Goal: Task Accomplishment & Management: Use online tool/utility

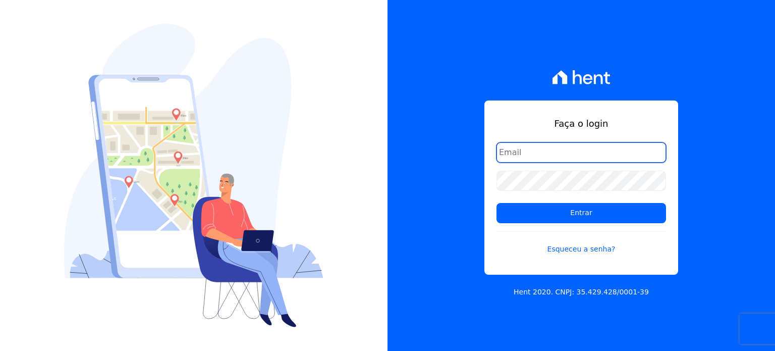
type input "[PERSON_NAME][EMAIL_ADDRESS][PERSON_NAME][DOMAIN_NAME]"
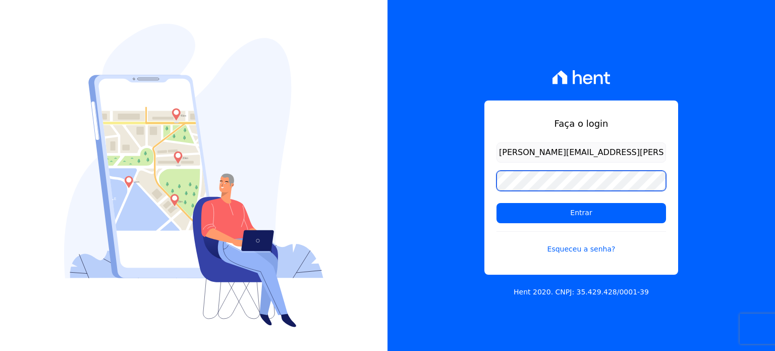
click at [459, 185] on div "Faça o login [PERSON_NAME][EMAIL_ADDRESS][PERSON_NAME][DOMAIN_NAME] Entrar Esqu…" at bounding box center [582, 175] width 388 height 351
click at [497, 203] on input "Entrar" at bounding box center [582, 213] width 170 height 20
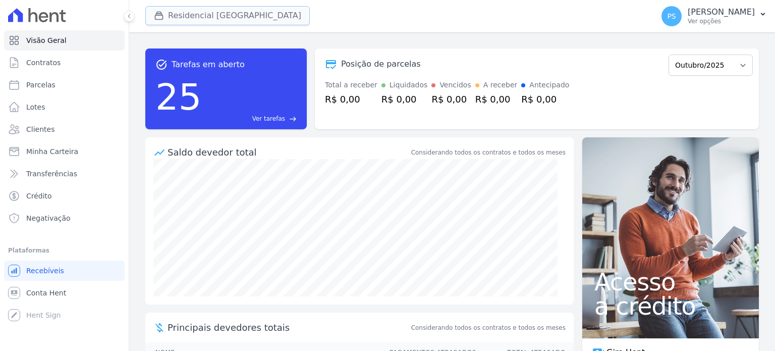
click at [202, 18] on button "Residencial [GEOGRAPHIC_DATA]" at bounding box center [227, 15] width 165 height 19
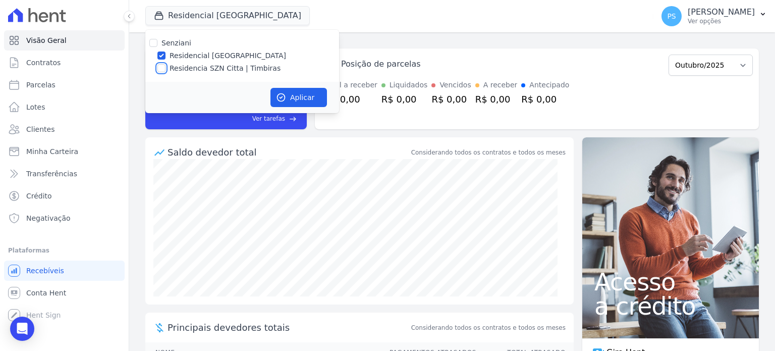
click at [162, 72] on input "Residencia SZN Citta | Timbiras" at bounding box center [161, 68] width 8 height 8
checkbox input "true"
click at [185, 51] on label "Residencial [GEOGRAPHIC_DATA]" at bounding box center [228, 55] width 117 height 11
click at [166, 51] on input "Residencial [GEOGRAPHIC_DATA]" at bounding box center [161, 55] width 8 height 8
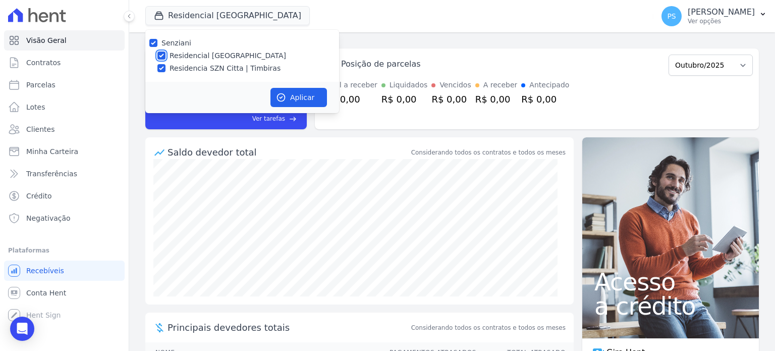
checkbox input "false"
click at [294, 99] on button "Aplicar" at bounding box center [299, 97] width 57 height 19
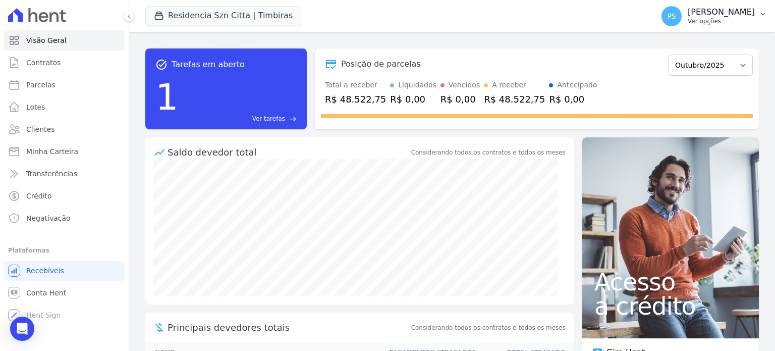
click at [765, 14] on icon "button" at bounding box center [763, 14] width 8 height 8
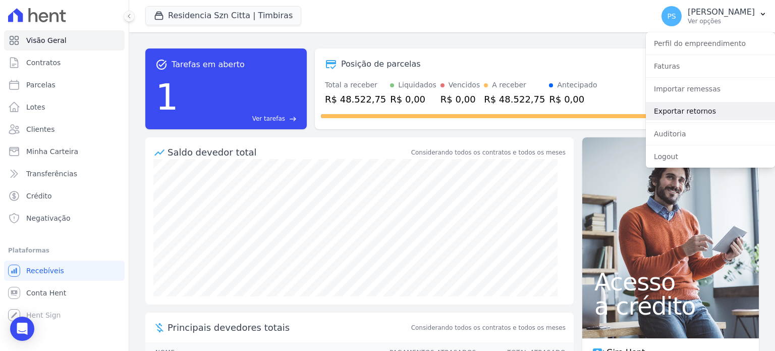
click at [678, 112] on link "Exportar retornos" at bounding box center [710, 111] width 129 height 18
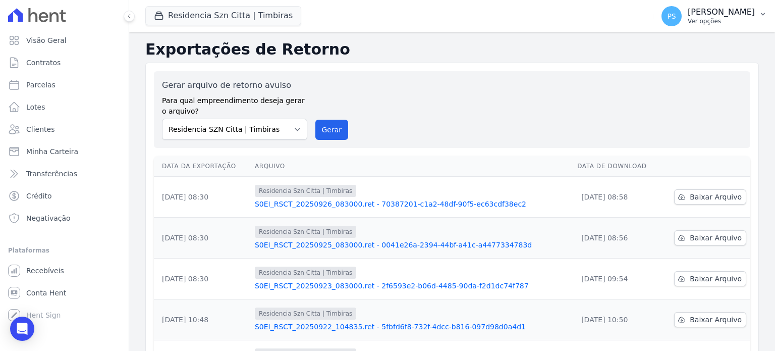
click at [722, 13] on p "[PERSON_NAME]" at bounding box center [721, 12] width 67 height 10
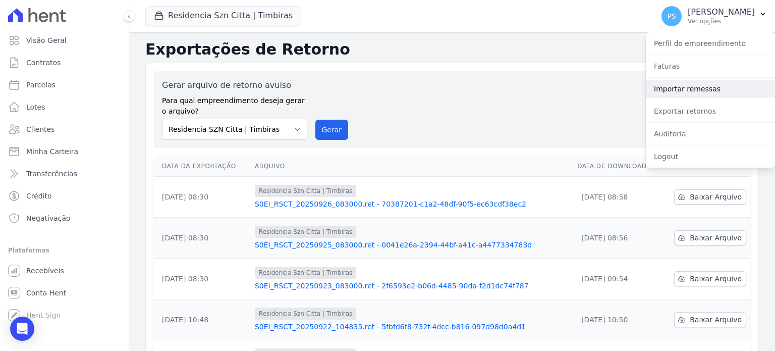
click at [694, 91] on link "Importar remessas" at bounding box center [710, 89] width 129 height 18
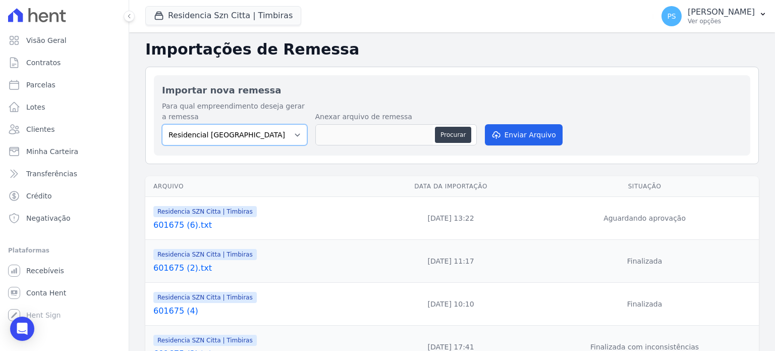
click at [283, 136] on select "Residencial [GEOGRAPHIC_DATA] Residencia SZN Citta | [GEOGRAPHIC_DATA]" at bounding box center [234, 134] width 145 height 21
select select "b1671d8b-ca11-4474-a7a9-6f53319d4f79"
click at [162, 124] on select "Residencial [GEOGRAPHIC_DATA] Residencia SZN Citta | [GEOGRAPHIC_DATA]" at bounding box center [234, 134] width 145 height 21
click at [453, 137] on button "Procurar" at bounding box center [453, 135] width 36 height 16
click at [456, 139] on button "Procurar" at bounding box center [453, 135] width 36 height 16
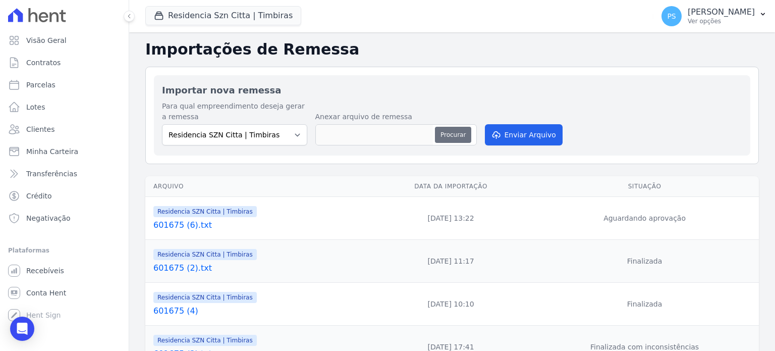
click at [447, 133] on button "Procurar" at bounding box center [453, 135] width 36 height 16
type input "601675.txt"
click at [521, 137] on button "Enviar Arquivo" at bounding box center [524, 134] width 78 height 21
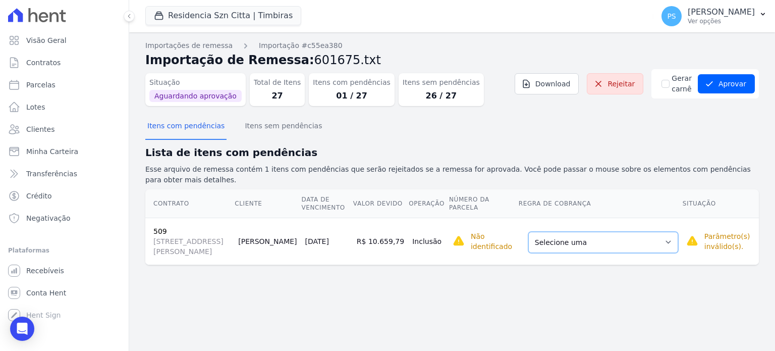
click at [648, 234] on select "Selecione uma Nova Parcela Avulsa Parcela Avulsa Existente Intercalada (1 X R$ …" at bounding box center [603, 242] width 150 height 21
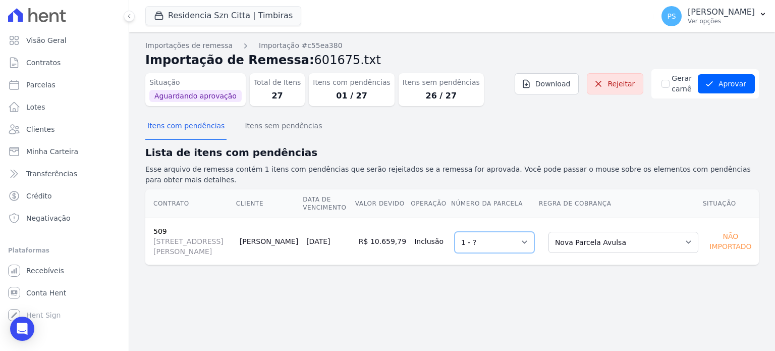
click at [531, 233] on select "Selecione uma 1 - ?" at bounding box center [495, 242] width 80 height 21
click at [654, 233] on select "Selecione uma Nova Parcela Avulsa Parcela Avulsa Existente Intercalada (1 X R$ …" at bounding box center [624, 242] width 150 height 21
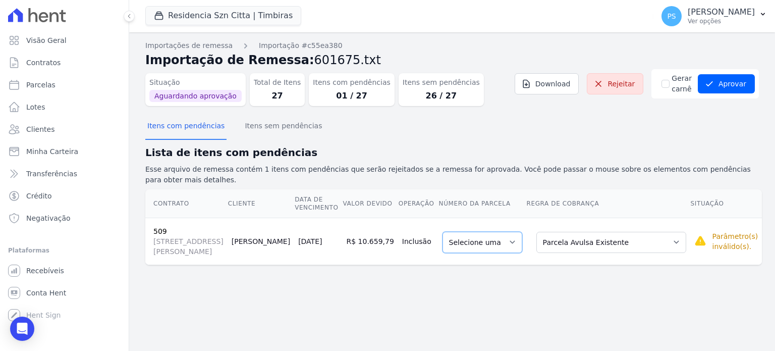
click at [508, 232] on select "Selecione uma" at bounding box center [483, 242] width 80 height 21
click at [509, 233] on select "Selecione uma" at bounding box center [483, 242] width 80 height 21
click at [510, 233] on select "Selecione uma" at bounding box center [483, 242] width 80 height 21
click at [649, 236] on select "Selecione uma Nova Parcela Avulsa Parcela Avulsa Existente Intercalada (1 X R$ …" at bounding box center [612, 242] width 150 height 21
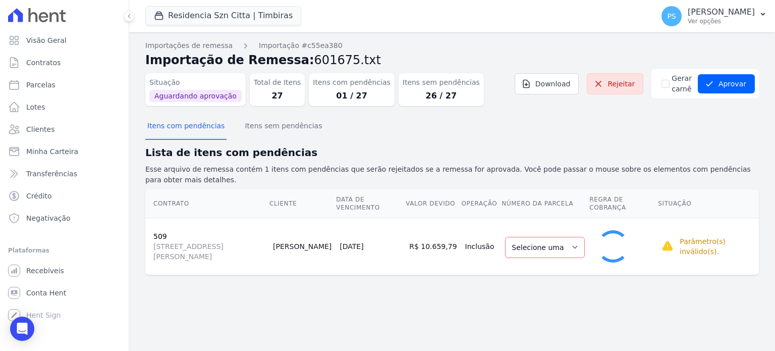
select select "1"
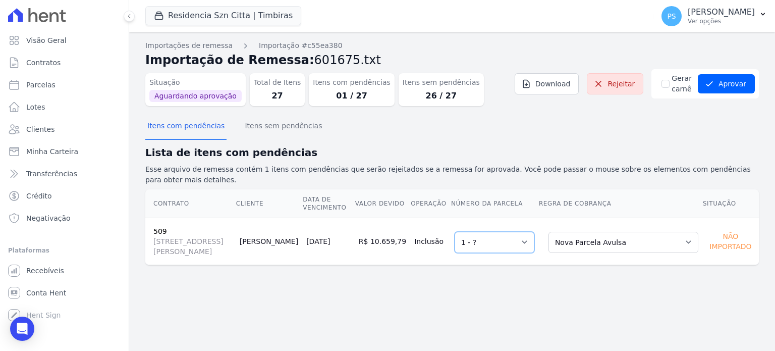
click at [530, 234] on select "Selecione uma 1 - ?" at bounding box center [495, 242] width 80 height 21
click at [732, 85] on button "Aprovar" at bounding box center [726, 83] width 57 height 19
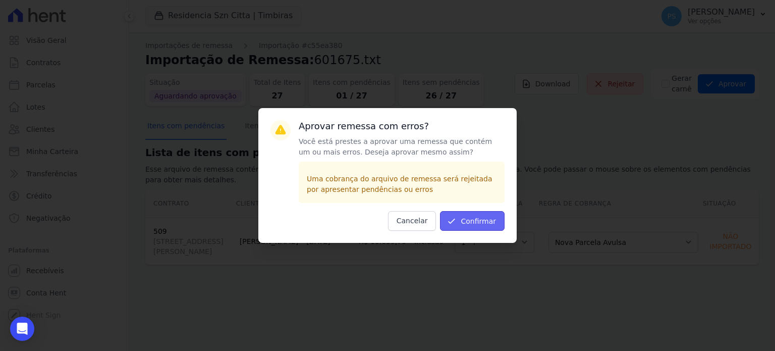
click at [474, 222] on button "Confirmar" at bounding box center [472, 221] width 65 height 20
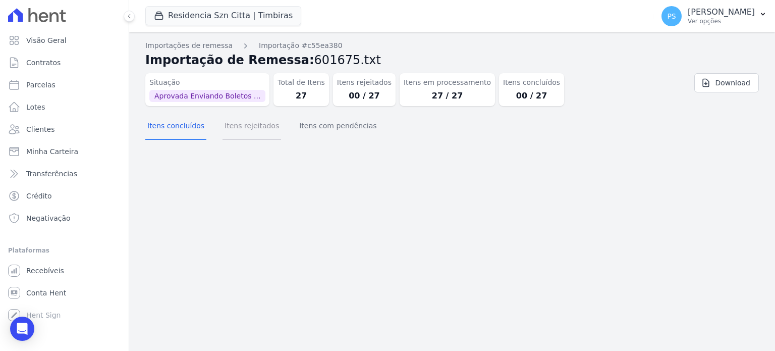
click at [246, 127] on button "Itens rejeitados" at bounding box center [252, 127] width 59 height 26
click at [314, 130] on button "Itens com pendências" at bounding box center [337, 127] width 81 height 26
click at [189, 128] on button "Itens concluídos" at bounding box center [175, 127] width 61 height 26
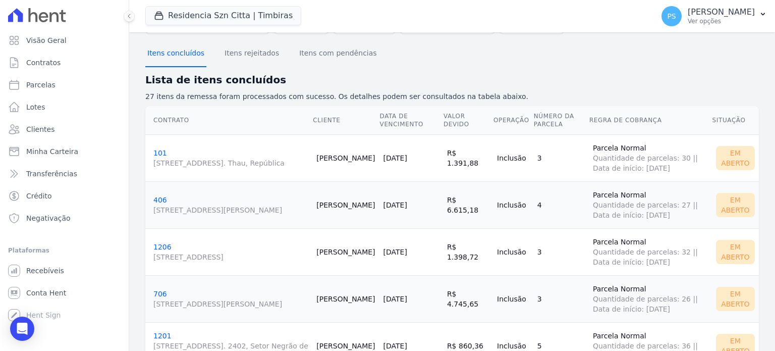
scroll to position [101, 0]
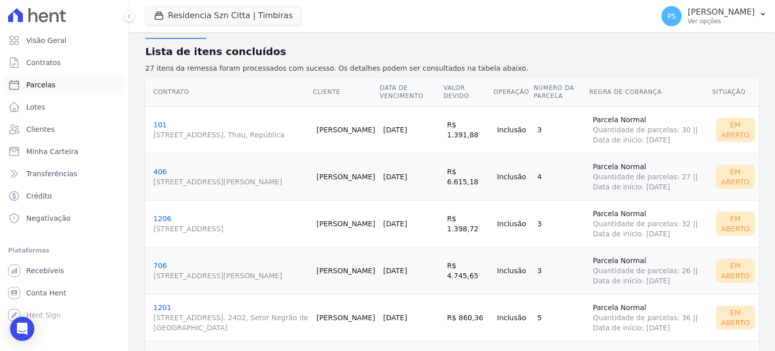
click at [38, 84] on span "Parcelas" at bounding box center [40, 85] width 29 height 10
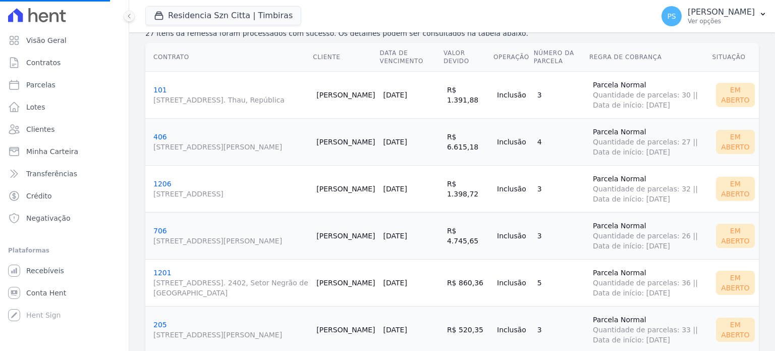
select select
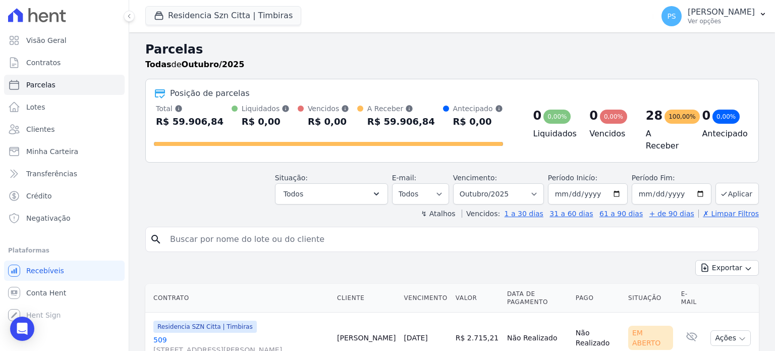
click at [280, 237] on input "search" at bounding box center [459, 239] width 591 height 20
type input "pedro w"
select select
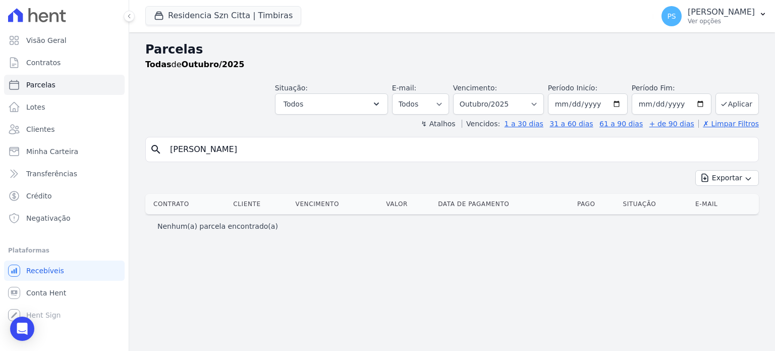
click at [256, 149] on input "pedro w" at bounding box center [459, 149] width 591 height 20
type input "pedro"
select select
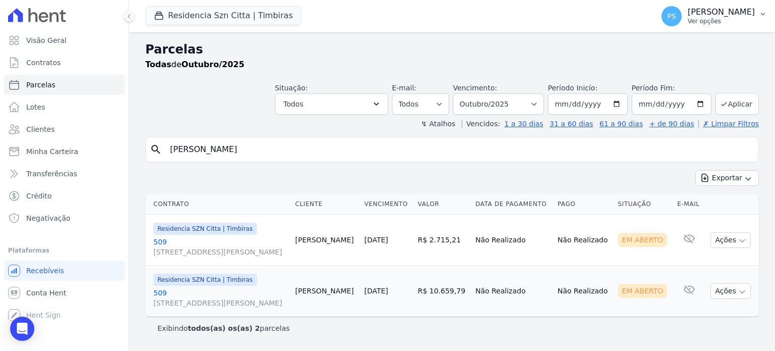
click at [763, 13] on icon "button" at bounding box center [763, 14] width 8 height 8
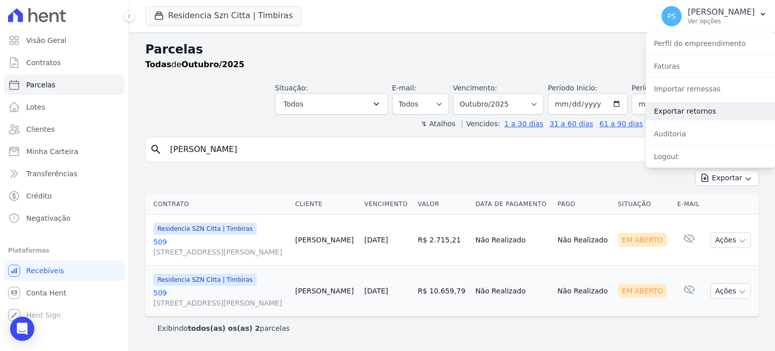
click at [694, 112] on link "Exportar retornos" at bounding box center [710, 111] width 129 height 18
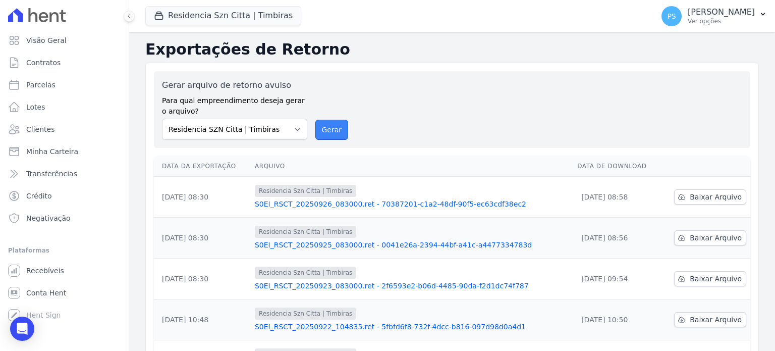
click at [329, 126] on button "Gerar" at bounding box center [331, 130] width 33 height 20
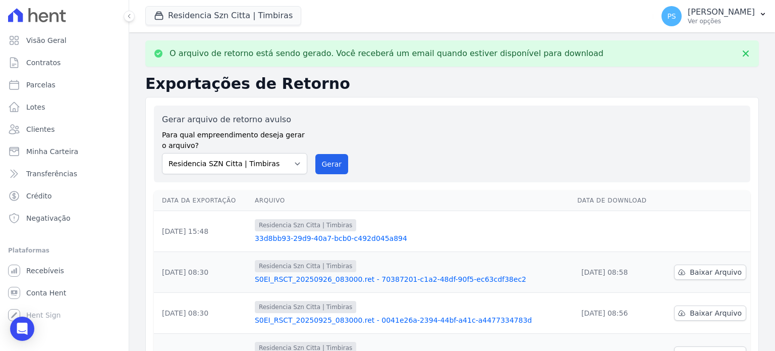
click at [305, 239] on link "33d8bb93-29d9-40a7-bcb0-c492d045a894" at bounding box center [412, 238] width 314 height 10
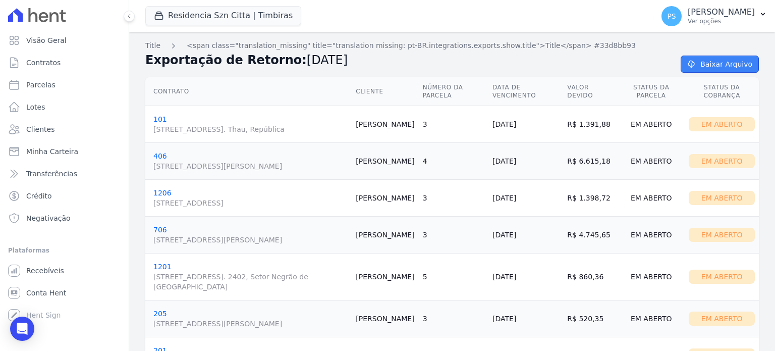
click at [723, 61] on link "Baixar Arquivo" at bounding box center [720, 64] width 78 height 17
click at [715, 64] on link "Baixar Arquivo" at bounding box center [720, 64] width 78 height 17
click at [45, 84] on span "Parcelas" at bounding box center [40, 85] width 29 height 10
click at [41, 84] on span "Parcelas" at bounding box center [40, 85] width 29 height 10
select select
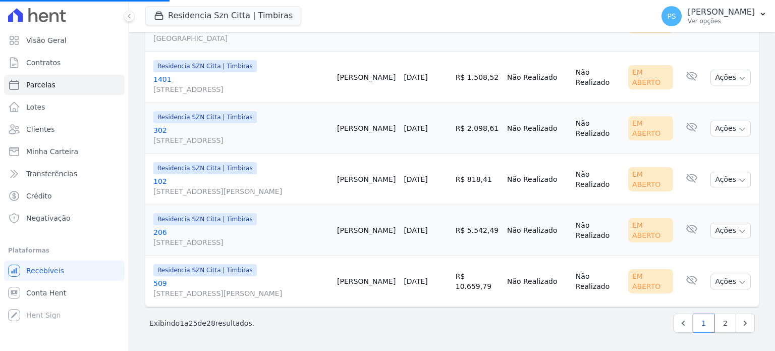
scroll to position [1302, 0]
select select
